Goal: Contribute content

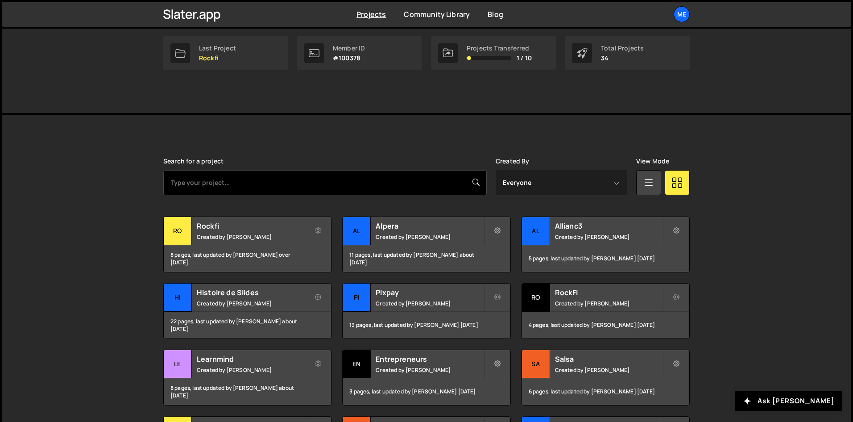
scroll to position [143, 0]
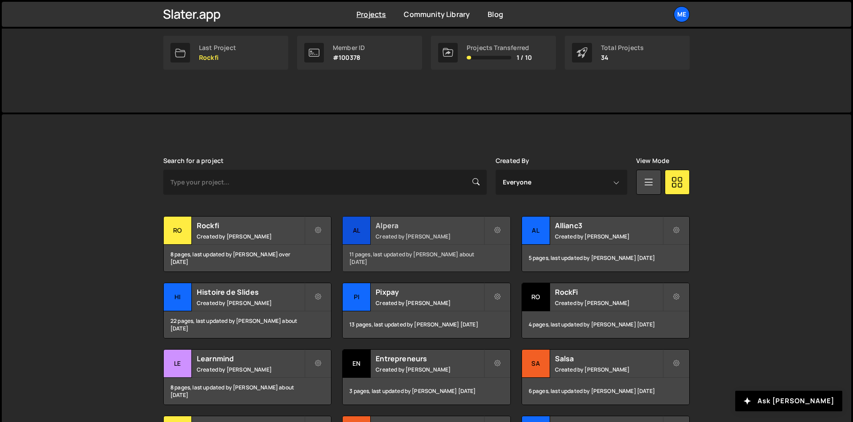
click at [419, 238] on small "Created by [PERSON_NAME]" at bounding box center [430, 237] width 108 height 8
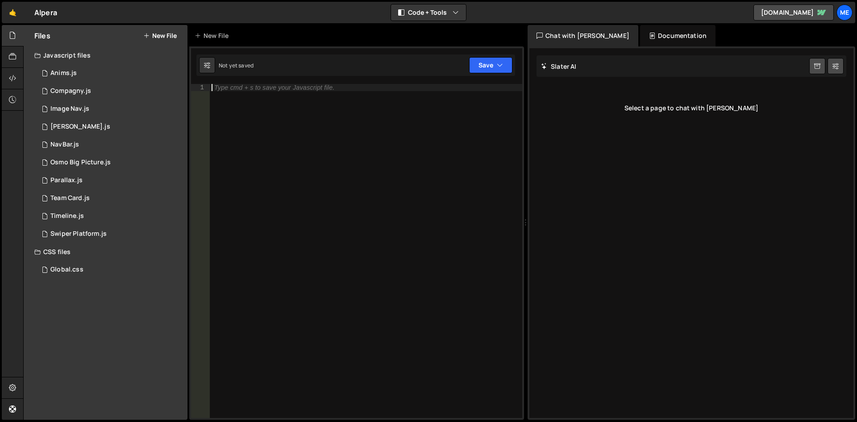
click at [247, 98] on div "Type cmd + s to save your Javascript file." at bounding box center [366, 258] width 312 height 348
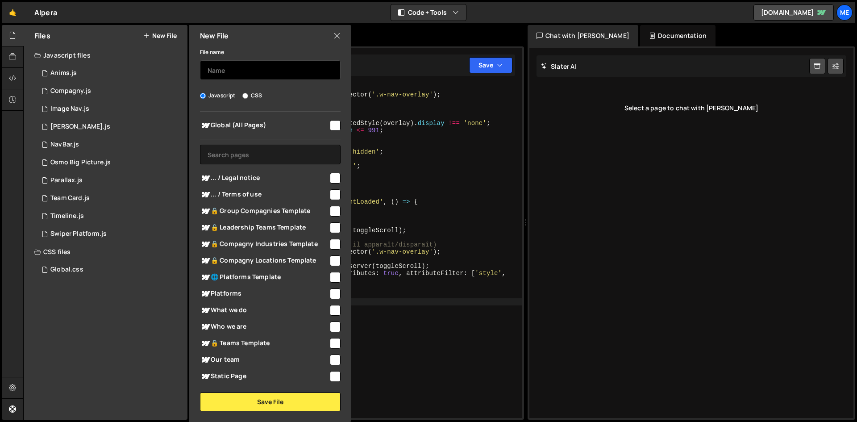
click at [224, 70] on input "text" at bounding box center [270, 70] width 141 height 20
type input "scroll block mobile for nav"
click at [316, 118] on div "Global (All Pages)" at bounding box center [270, 125] width 141 height 17
click at [331, 127] on input "checkbox" at bounding box center [335, 125] width 11 height 11
checkbox input "true"
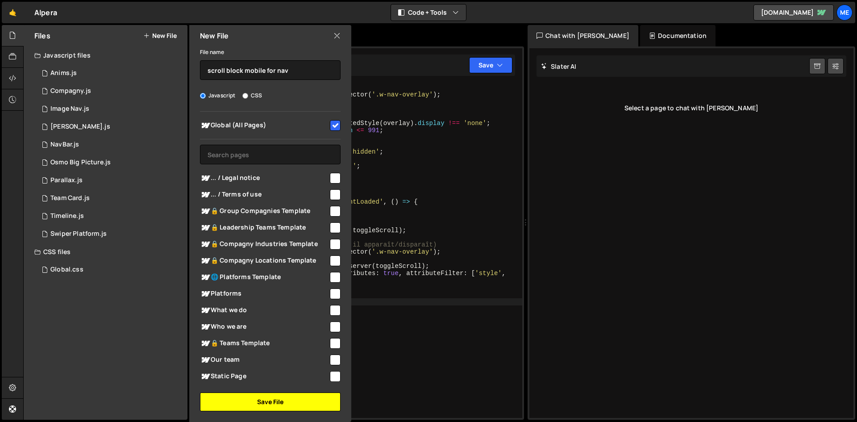
click at [274, 404] on button "Save File" at bounding box center [270, 401] width 141 height 19
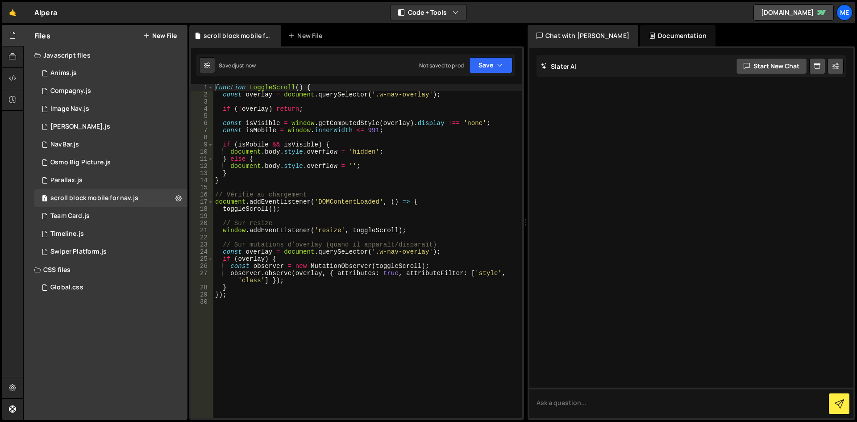
click at [465, 166] on div "function toggleScroll ( ) { const overlay = document . querySelector ( '.w-nav-…" at bounding box center [367, 258] width 309 height 348
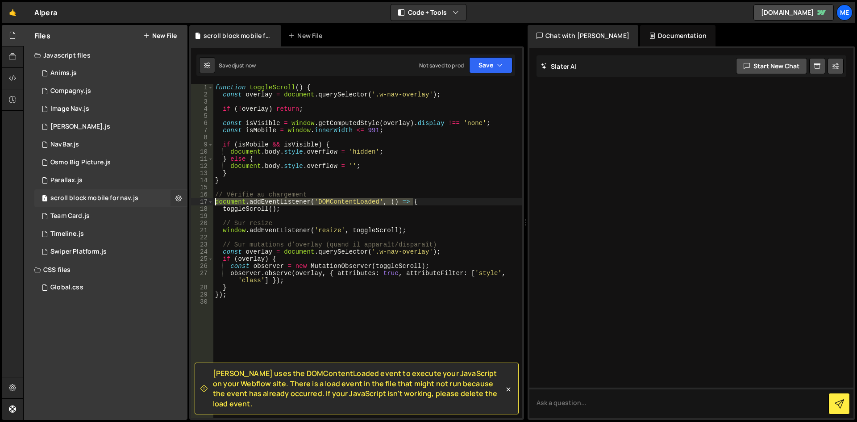
drag, startPoint x: 424, startPoint y: 199, endPoint x: 182, endPoint y: 205, distance: 241.9
click at [182, 205] on div "Files New File Javascript files 1 Anims.js 0 1 Compagny.js 0 1 Image Nav.js 0 1…" at bounding box center [440, 222] width 834 height 395
type textarea "document.addEventListener('DOMContentLoaded', () => {"
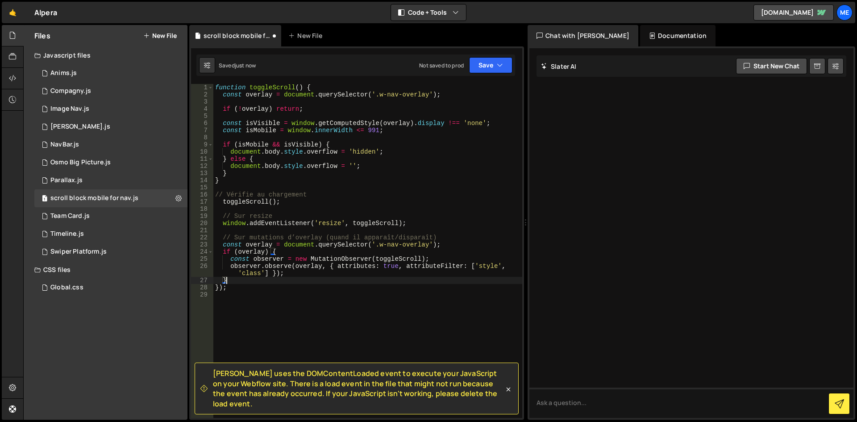
click at [236, 283] on div "function toggleScroll ( ) { const overlay = document . querySelector ( '.w-nav-…" at bounding box center [367, 258] width 309 height 348
drag, startPoint x: 235, startPoint y: 285, endPoint x: 201, endPoint y: 287, distance: 34.4
click at [201, 287] on div "} 1 2 3 4 5 6 7 8 9 10 11 12 13 14 15 16 17 18 19 20 21 22 23 24 25 26 27 28 29…" at bounding box center [356, 251] width 331 height 334
type textarea "});"
type textarea "}"
